Goal: Check status: Check status

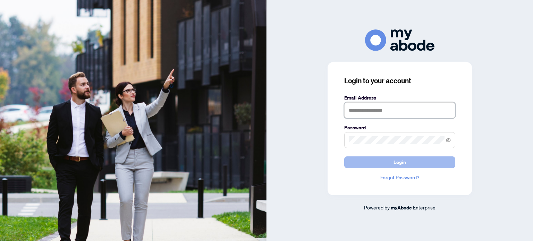
type input "**********"
click at [389, 160] on button "Login" at bounding box center [399, 163] width 111 height 12
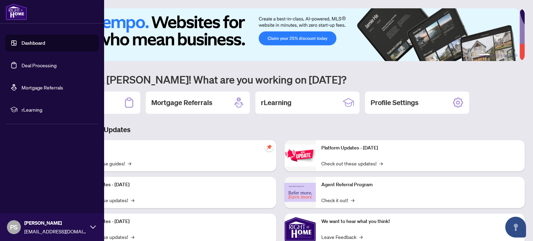
click at [47, 68] on link "Deal Processing" at bounding box center [39, 65] width 35 height 6
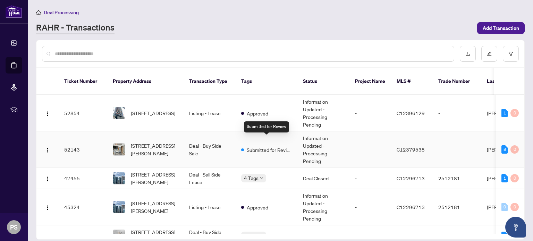
click at [288, 146] on span "Submitted for Review" at bounding box center [269, 150] width 45 height 8
